Goal: Information Seeking & Learning: Learn about a topic

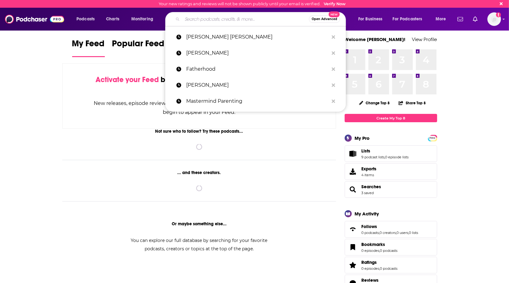
click at [184, 19] on input "Search podcasts, credits, & more..." at bounding box center [245, 19] width 127 height 10
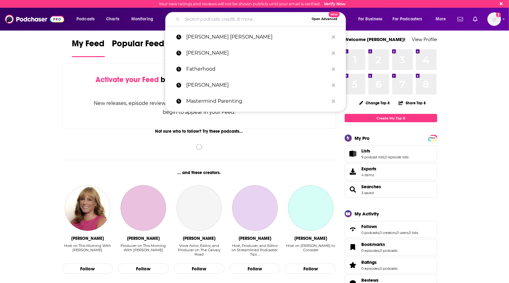
paste input "Conversation Balloons"
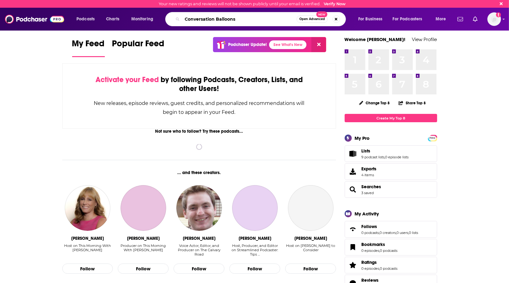
type input "Conversation Balloons"
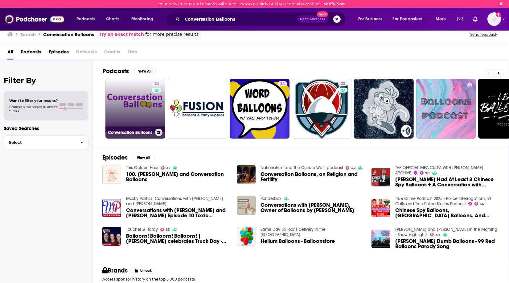
click at [110, 109] on link "24 Conversation Balloons" at bounding box center [136, 109] width 60 height 60
